Goal: Transaction & Acquisition: Purchase product/service

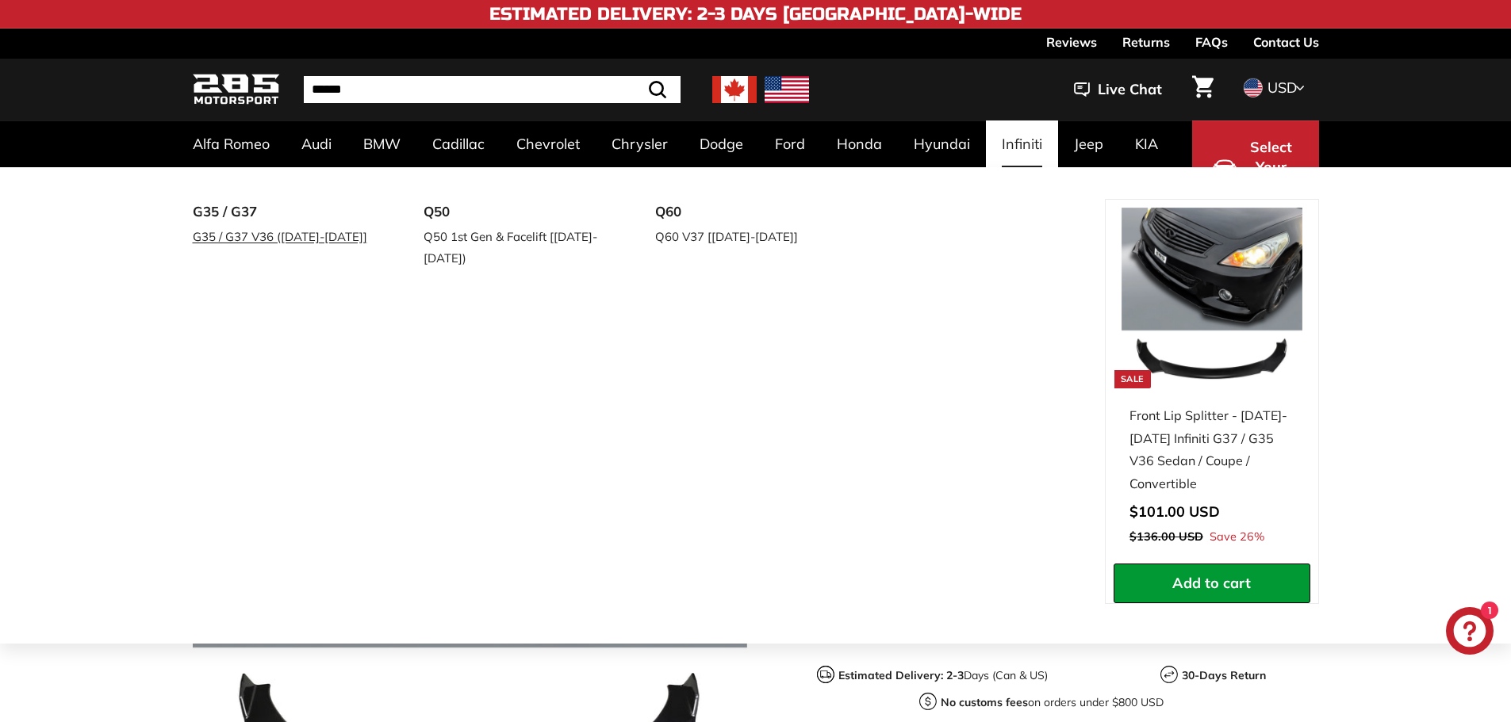
click at [290, 241] on link "G35 / G37 V36 ([DATE]-[DATE]]" at bounding box center [286, 236] width 187 height 23
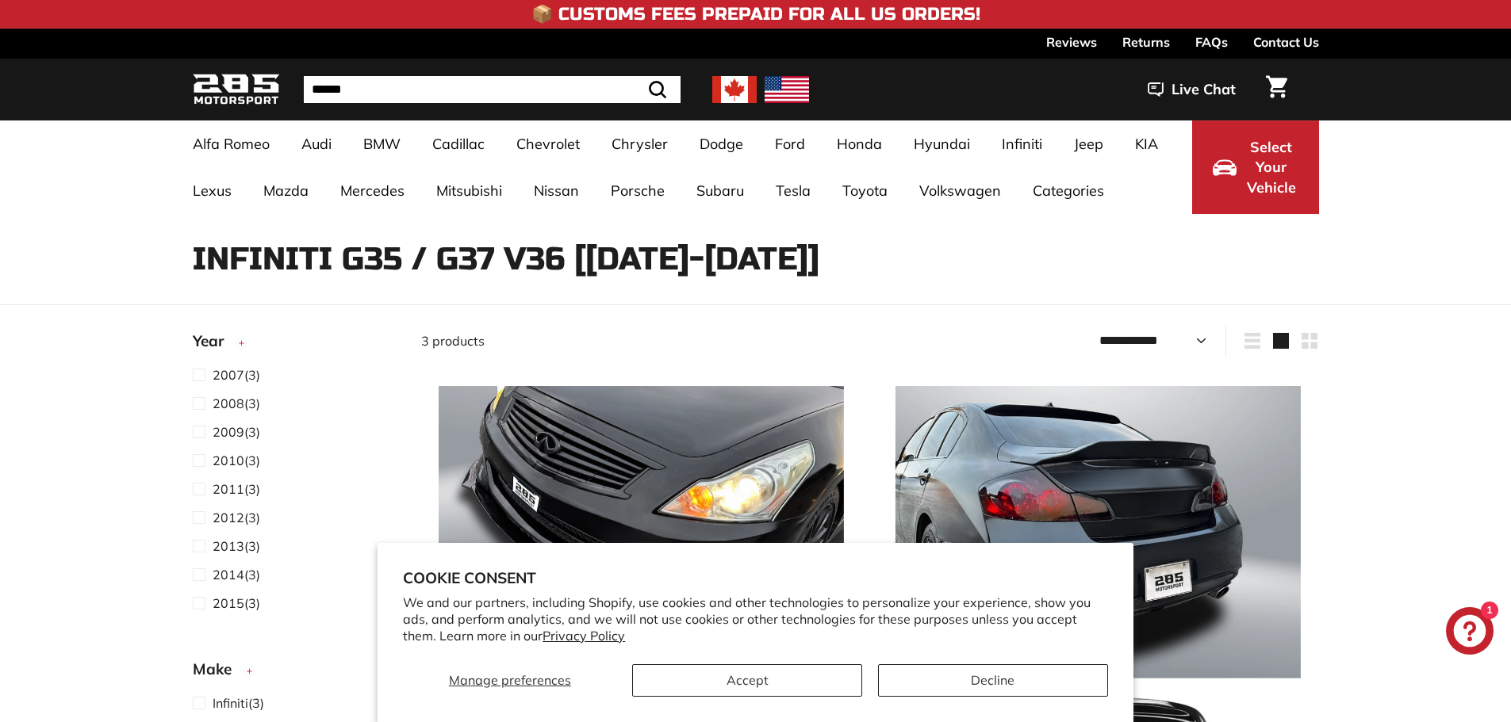
select select "**********"
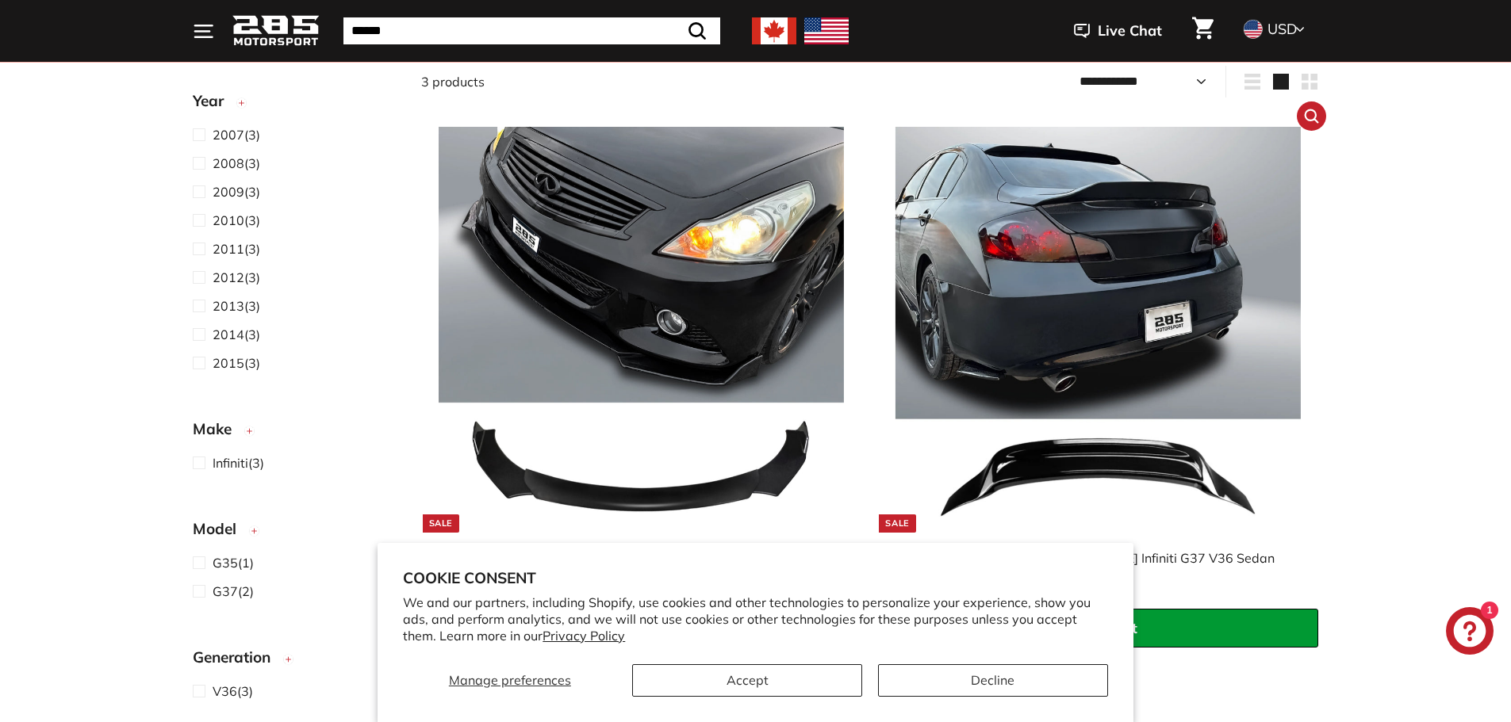
scroll to position [397, 0]
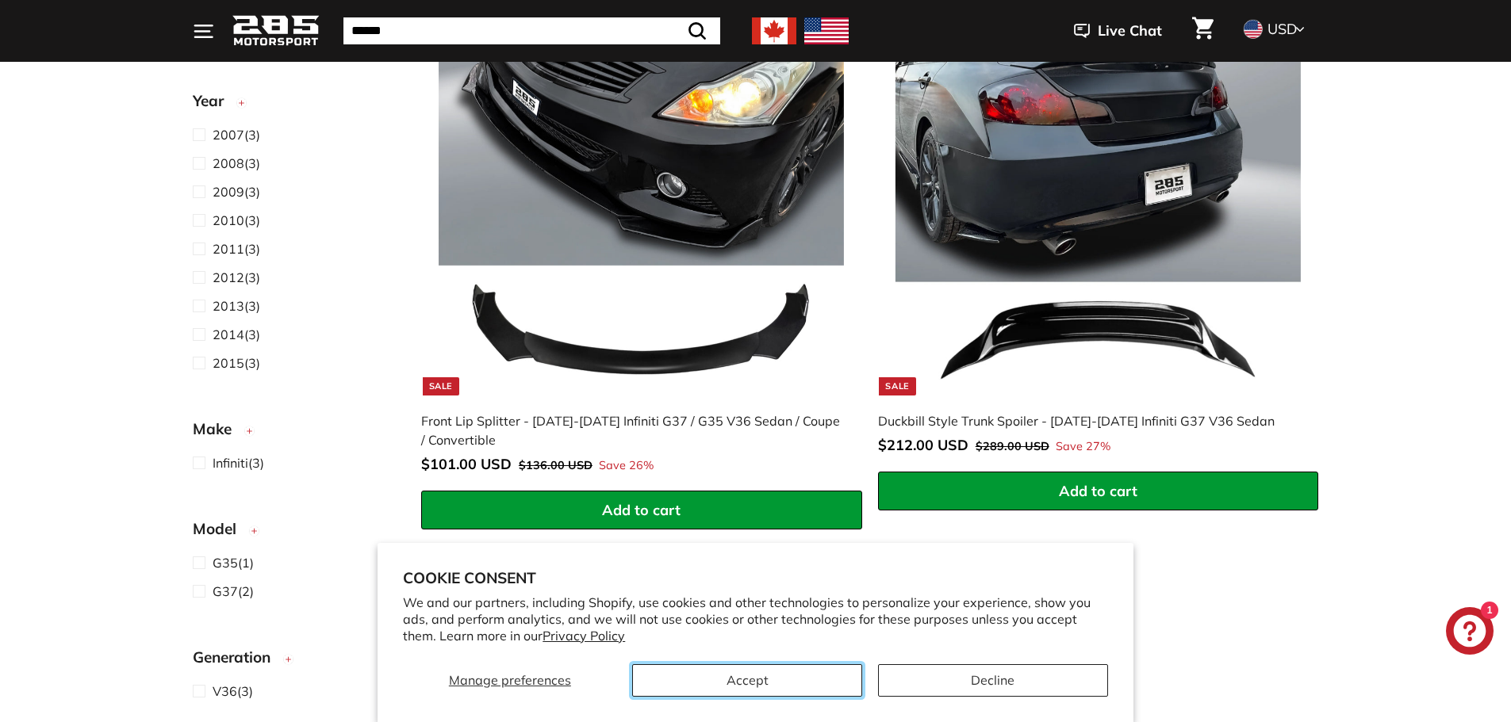
click at [792, 675] on button "Accept" at bounding box center [747, 681] width 230 height 33
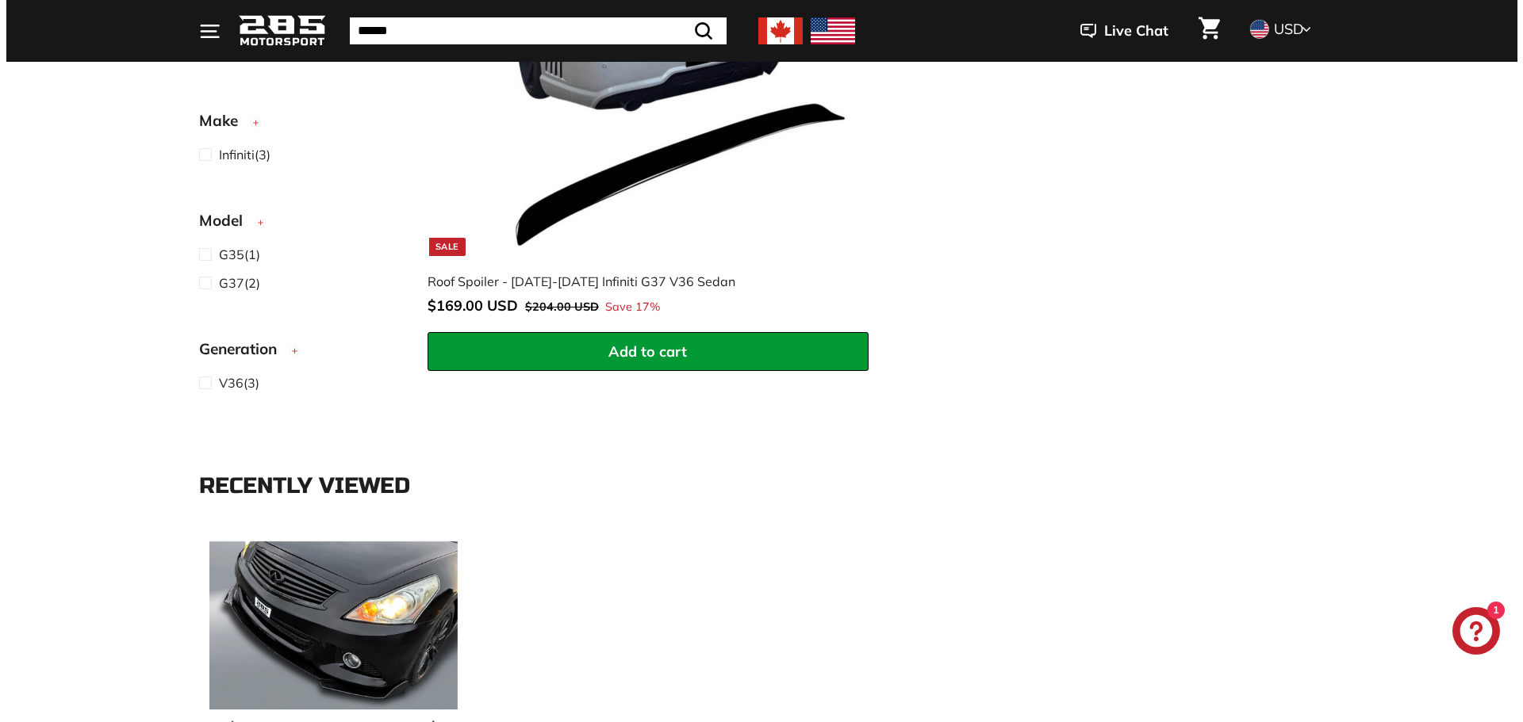
scroll to position [1110, 0]
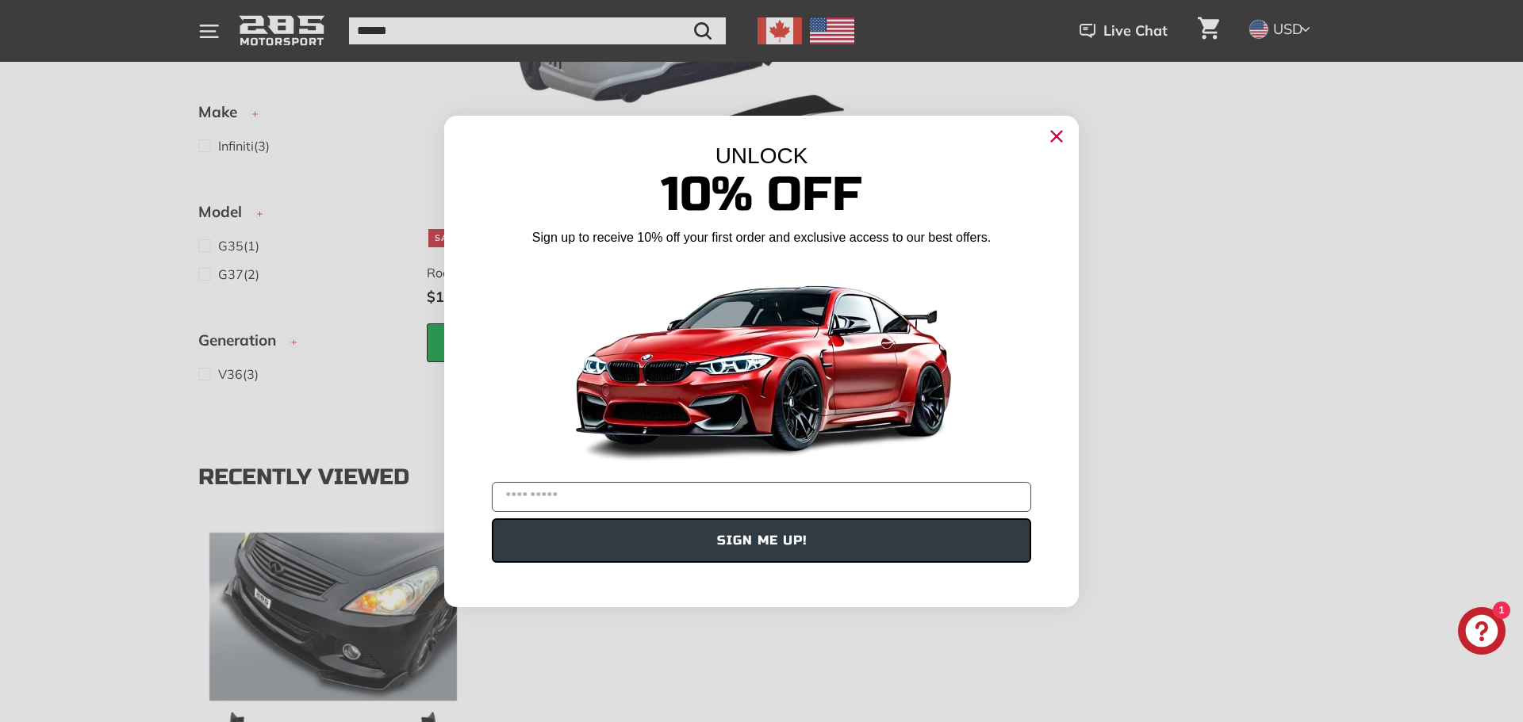
click at [993, 139] on div "UNLOCK 10% Off Sign up to receive 10% off your first order and exclusive access…" at bounding box center [761, 354] width 634 height 476
click at [1052, 144] on circle "Close dialog" at bounding box center [1056, 136] width 24 height 24
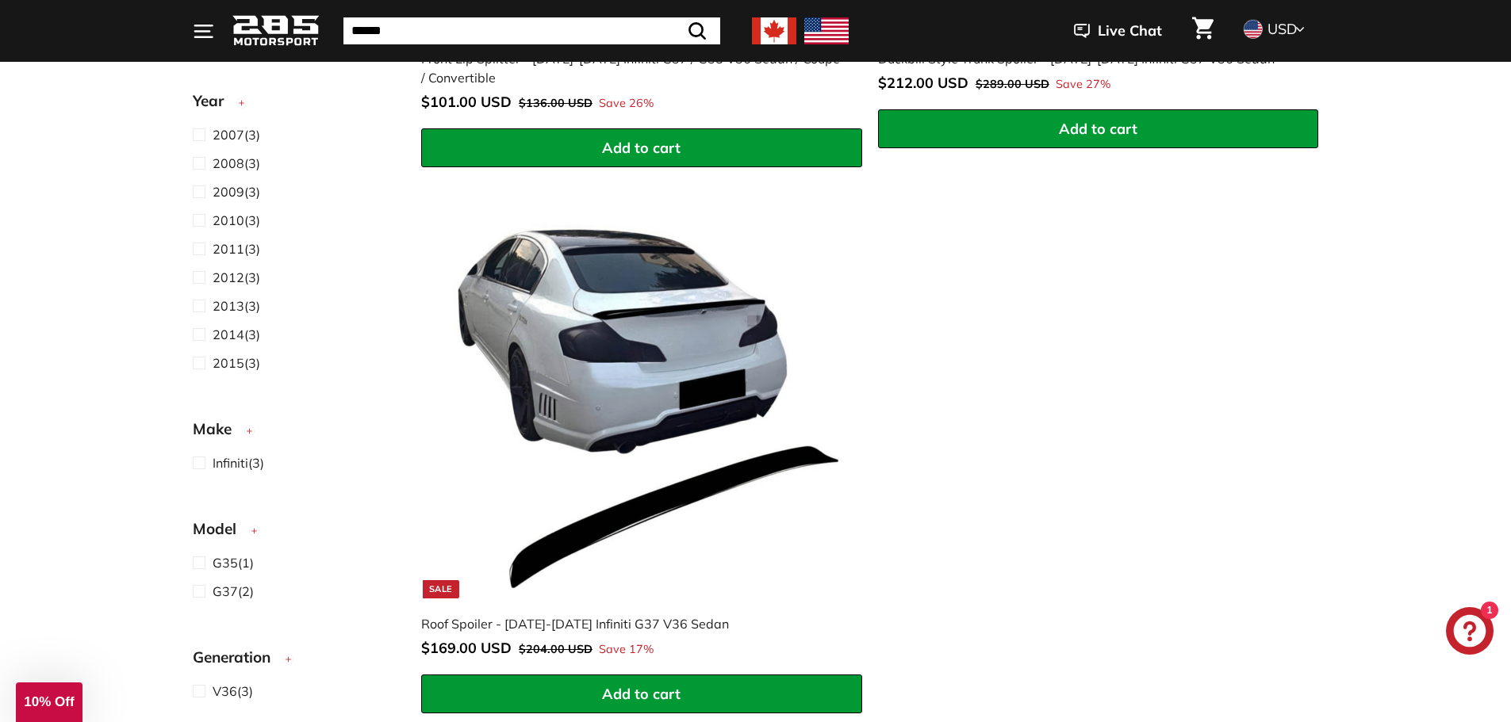
scroll to position [714, 0]
